Goal: Navigation & Orientation: Understand site structure

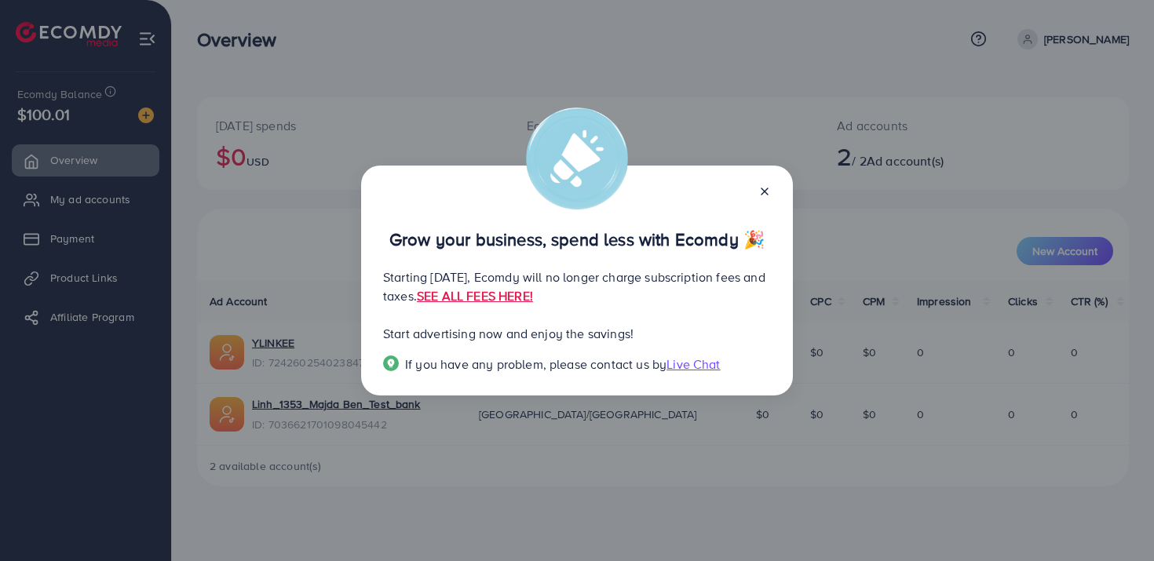
click at [558, 334] on p "Start advertising now and enjoy the savings!" at bounding box center [577, 333] width 388 height 19
drag, startPoint x: 437, startPoint y: 274, endPoint x: 718, endPoint y: 274, distance: 281.1
click at [710, 274] on p "Starting [DATE], Ecomdy will no longer charge subscription fees and taxes. SEE …" at bounding box center [577, 287] width 388 height 38
click at [749, 292] on p "Starting [DATE], Ecomdy will no longer charge subscription fees and taxes. SEE …" at bounding box center [577, 287] width 388 height 38
click at [533, 294] on link "SEE ALL FEES HERE!" at bounding box center [475, 295] width 116 height 17
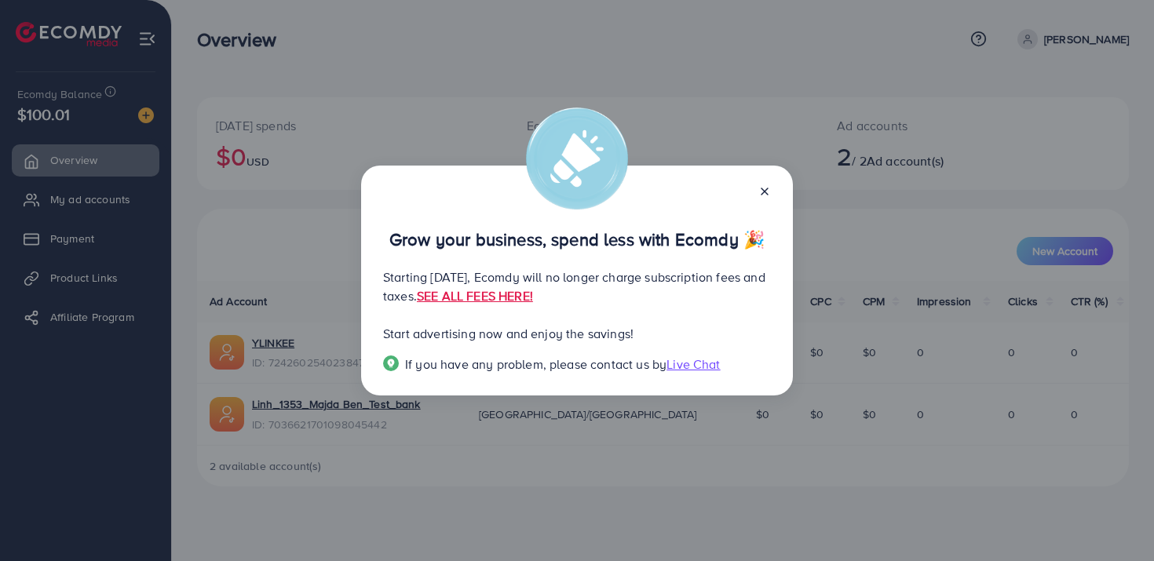
click at [470, 258] on div "Grow your business, spend less with Ecomdy 🎉 Starting [DATE], Ecomdy will no lo…" at bounding box center [577, 281] width 432 height 231
click at [583, 338] on p "Start advertising now and enjoy the savings!" at bounding box center [577, 333] width 388 height 19
click at [762, 195] on line at bounding box center [765, 191] width 6 height 6
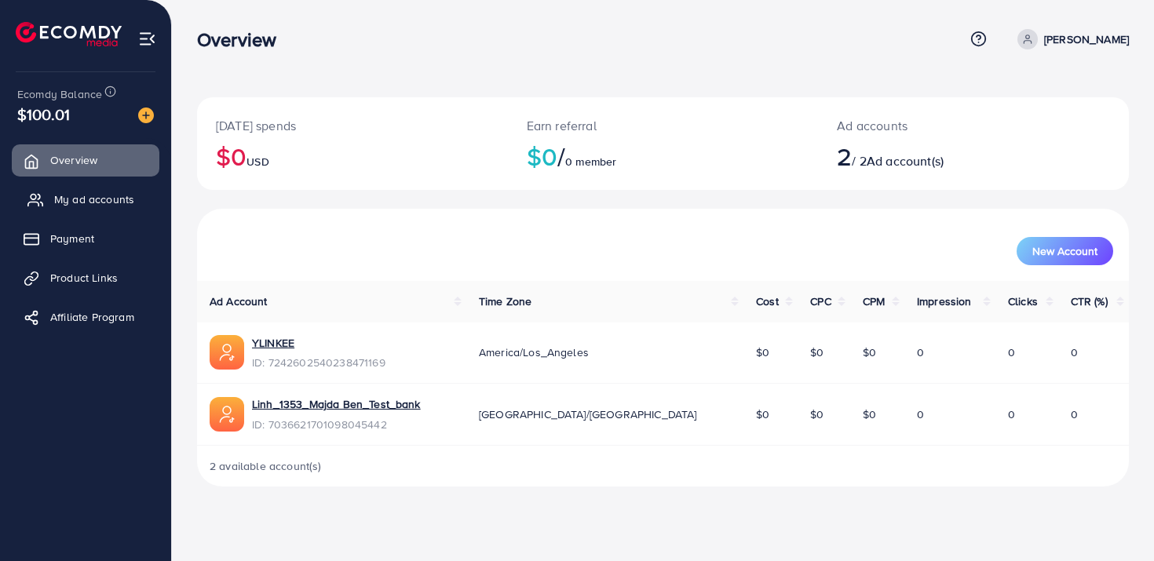
click at [117, 195] on span "My ad accounts" at bounding box center [94, 200] width 80 height 16
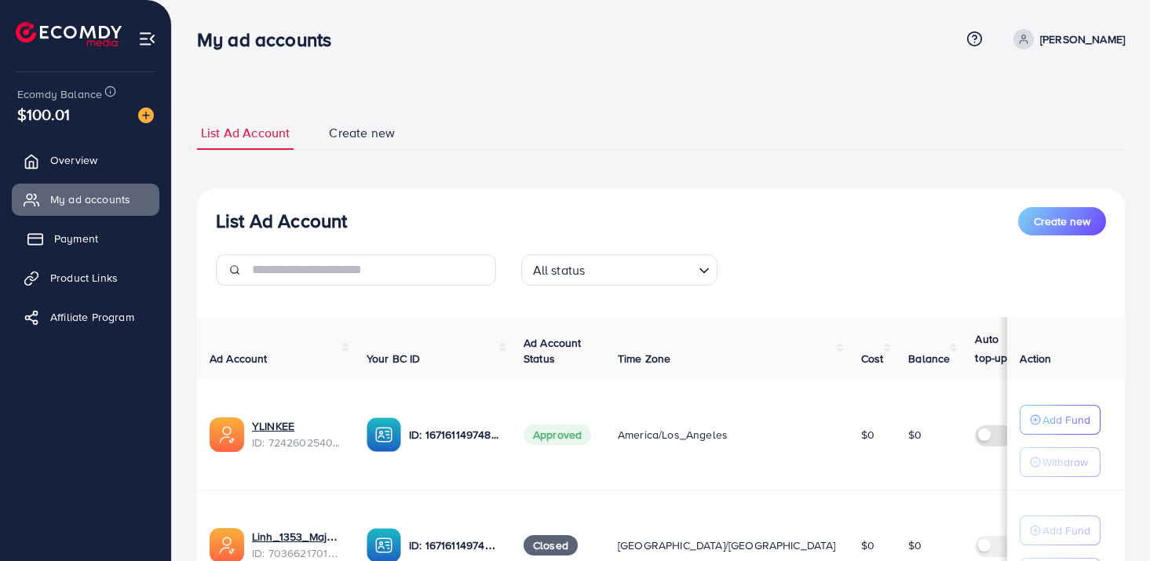
click at [103, 239] on link "Payment" at bounding box center [86, 238] width 148 height 31
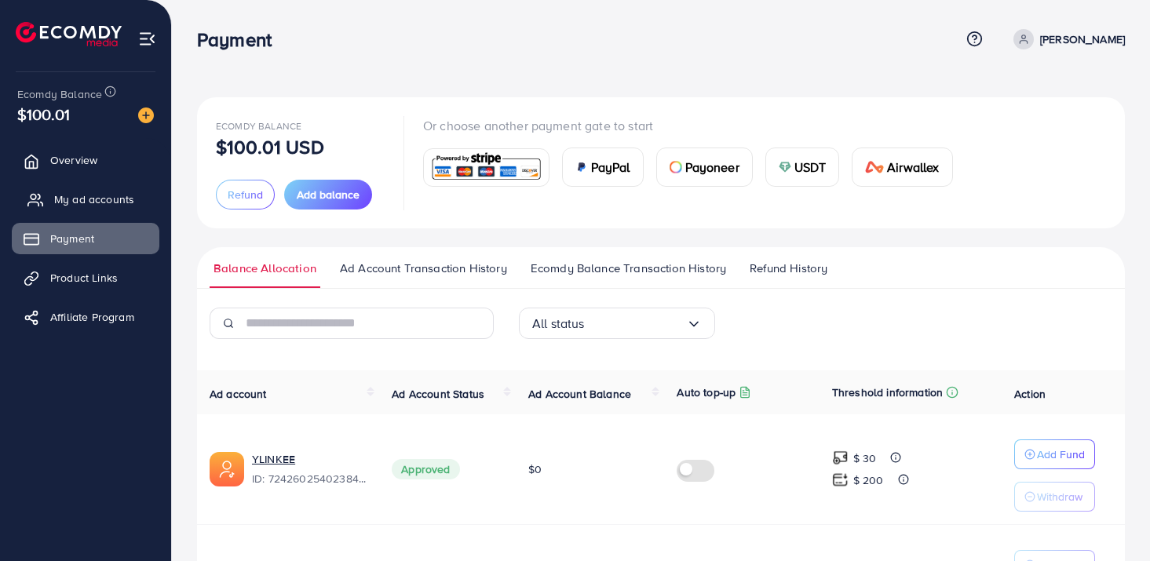
click at [103, 210] on link "My ad accounts" at bounding box center [86, 199] width 148 height 31
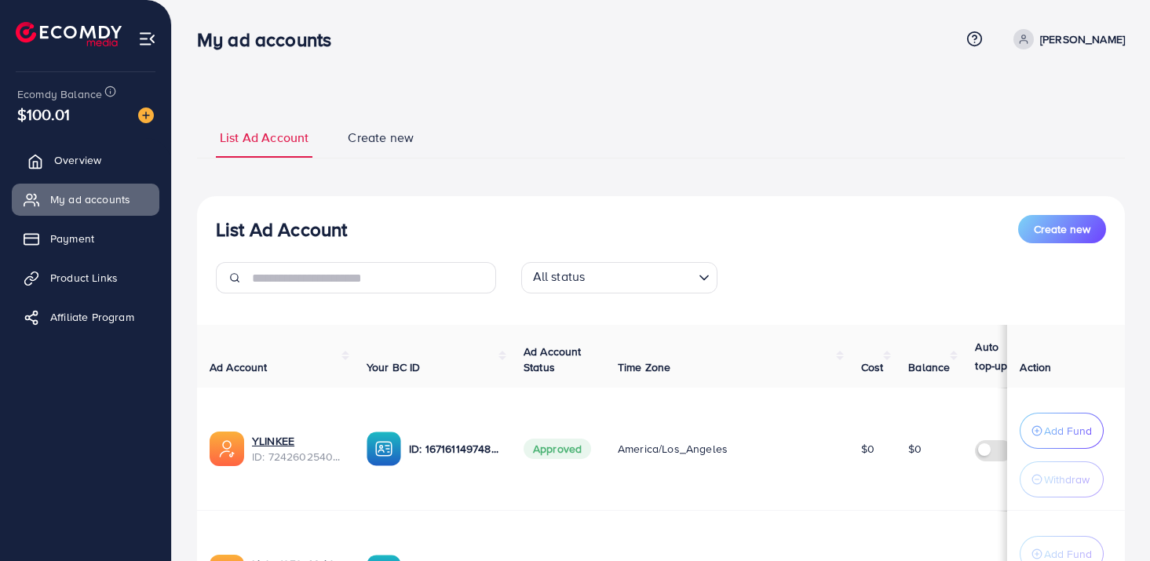
click at [94, 163] on span "Overview" at bounding box center [77, 160] width 47 height 16
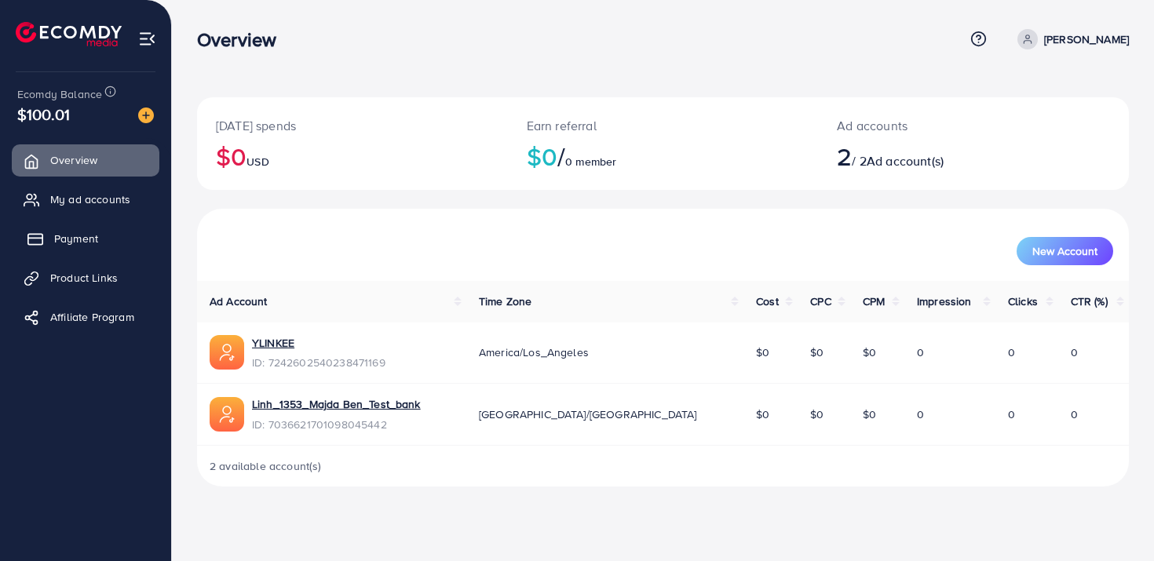
click at [83, 243] on span "Payment" at bounding box center [76, 239] width 44 height 16
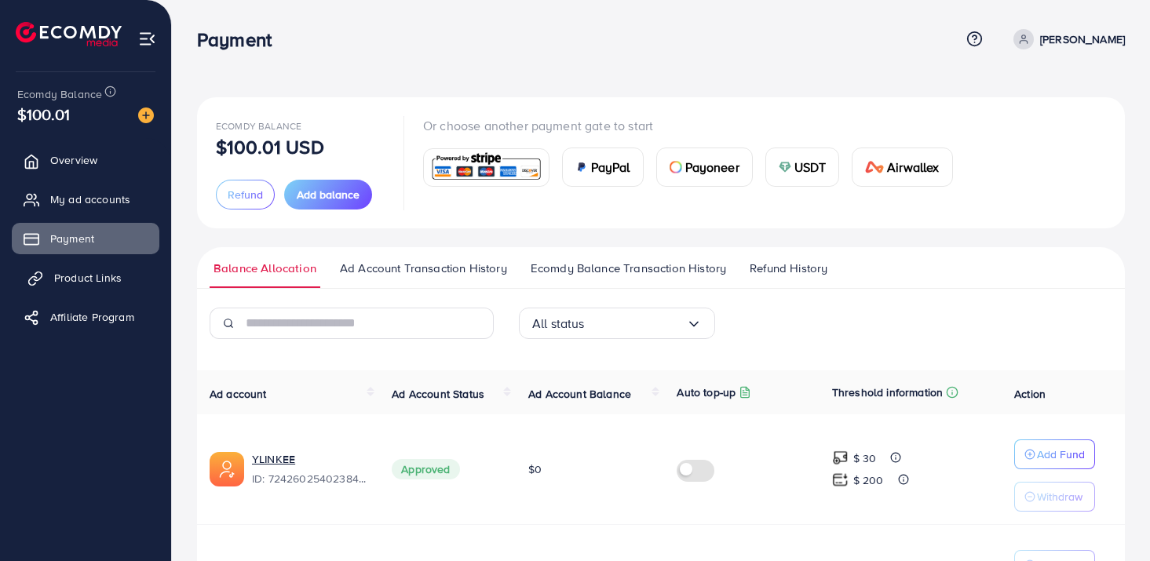
click at [83, 273] on span "Product Links" at bounding box center [88, 278] width 68 height 16
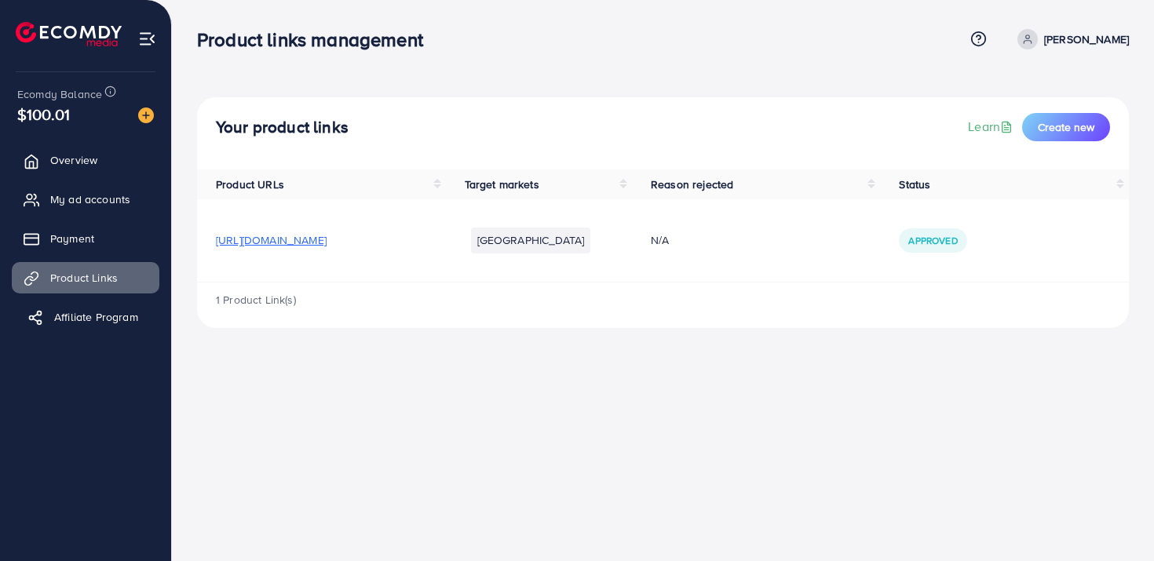
click at [83, 306] on link "Affiliate Program" at bounding box center [86, 316] width 148 height 31
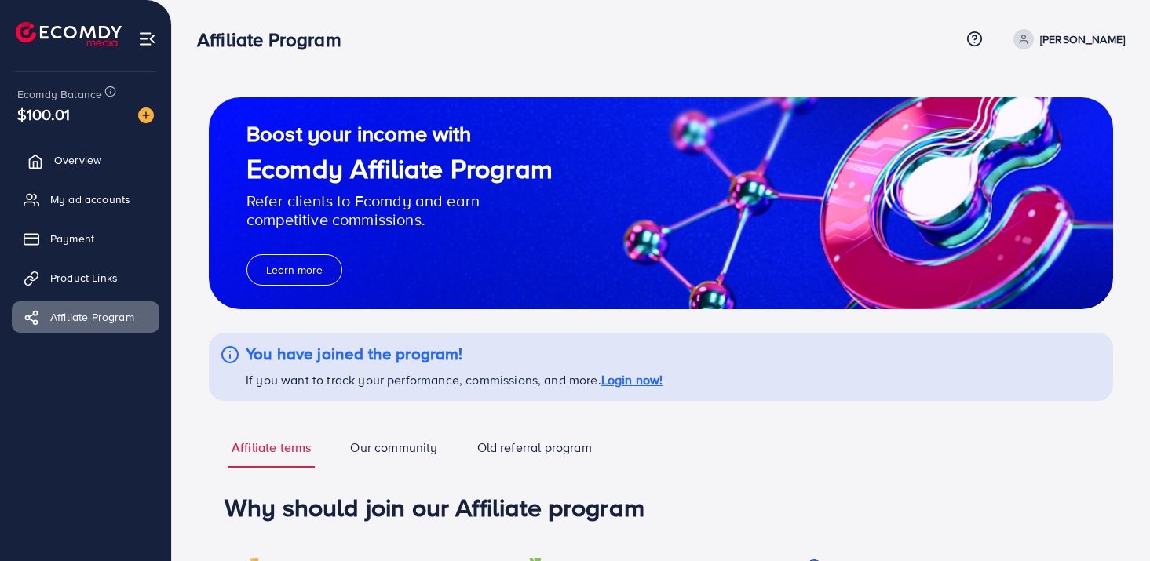
click at [92, 159] on span "Overview" at bounding box center [77, 160] width 47 height 16
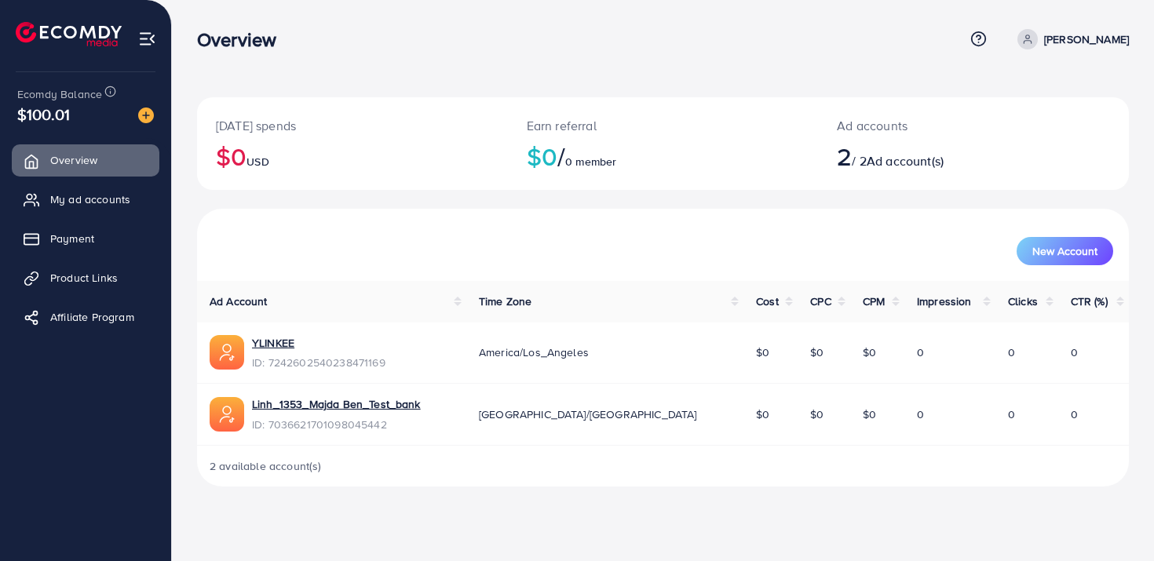
click at [511, 266] on div "New Account" at bounding box center [663, 245] width 932 height 72
click at [733, 205] on div "[DATE] spends $0 USD Earn referral $0 / 0 member Ad accounts 2 / 2 Ad account(s)" at bounding box center [663, 152] width 932 height 111
click at [642, 196] on div "[DATE] spends $0 USD Earn referral $0 / 0 member Ad accounts 2 / 2 Ad account(s)" at bounding box center [663, 152] width 932 height 111
click at [524, 233] on div "New Account" at bounding box center [663, 245] width 926 height 41
